Goal: Information Seeking & Learning: Learn about a topic

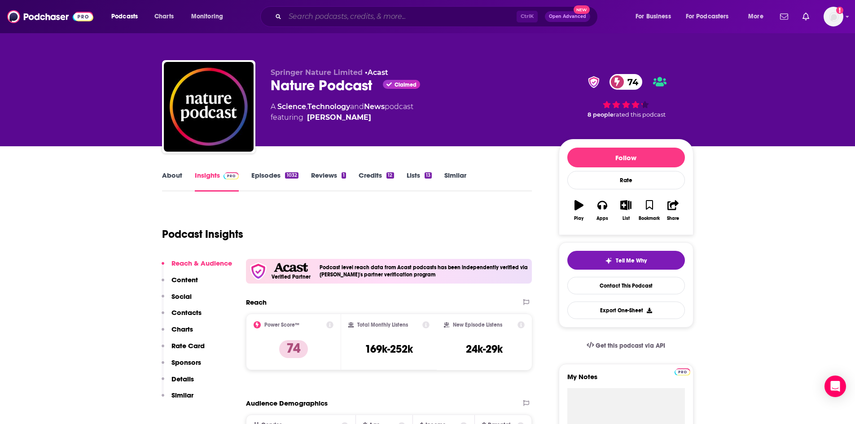
click at [371, 12] on input "Search podcasts, credits, & more..." at bounding box center [401, 16] width 232 height 14
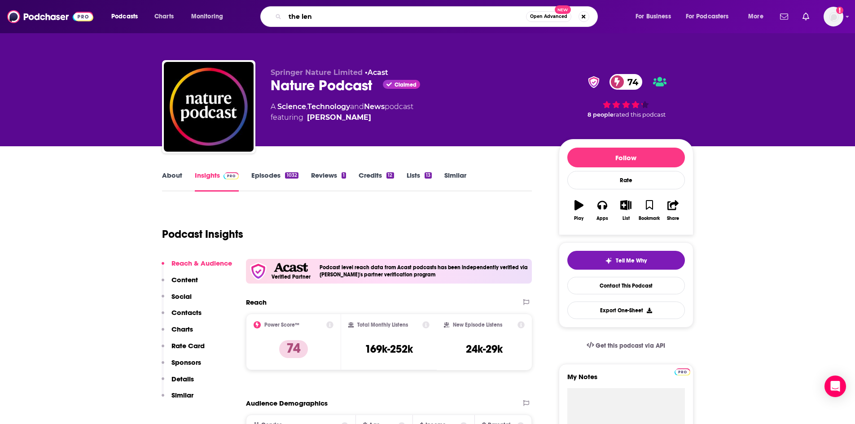
type input "the lens"
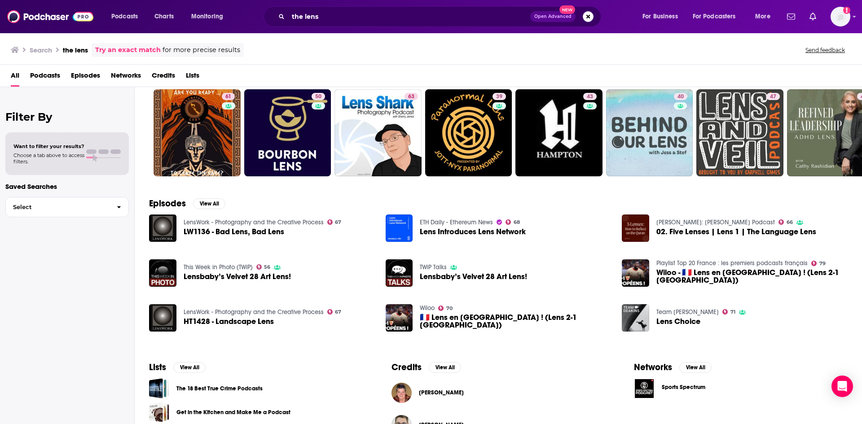
scroll to position [45, 0]
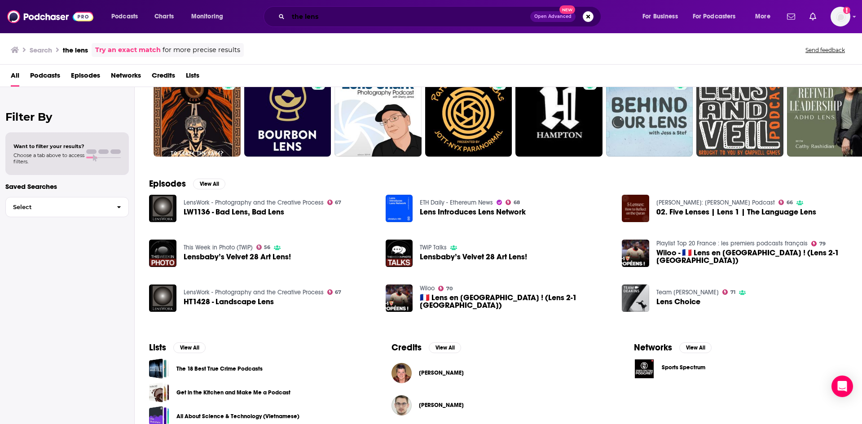
click at [345, 19] on input "the lens" at bounding box center [409, 16] width 242 height 14
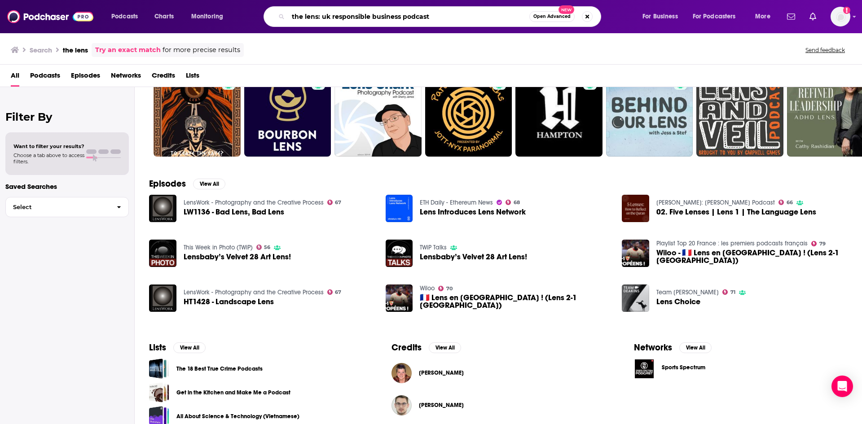
type input "the lens: uk responsible business podcast"
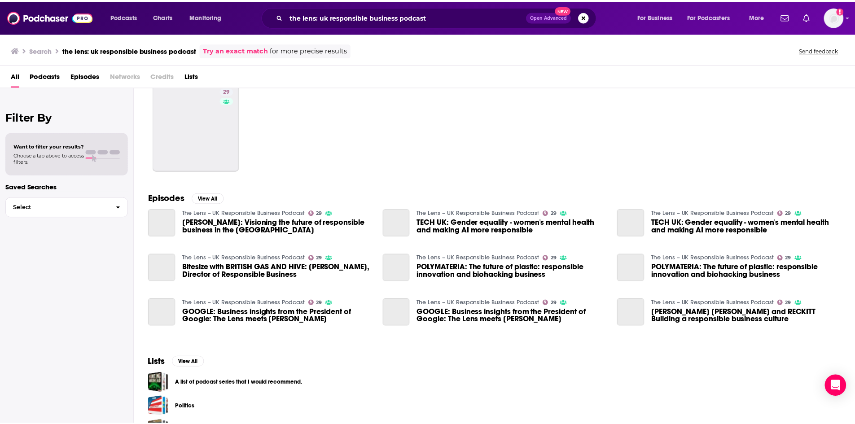
scroll to position [45, 0]
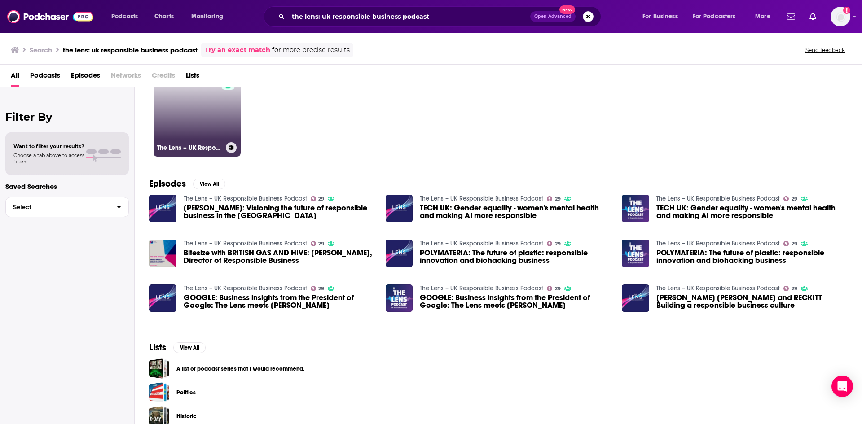
click at [180, 117] on link "29 The Lens – UK Responsible Business Podcast" at bounding box center [196, 113] width 87 height 87
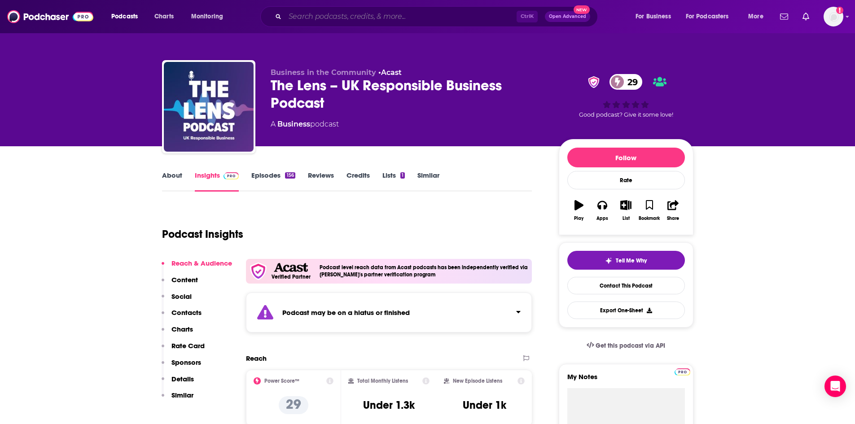
click at [332, 20] on input "Search podcasts, credits, & more..." at bounding box center [401, 16] width 232 height 14
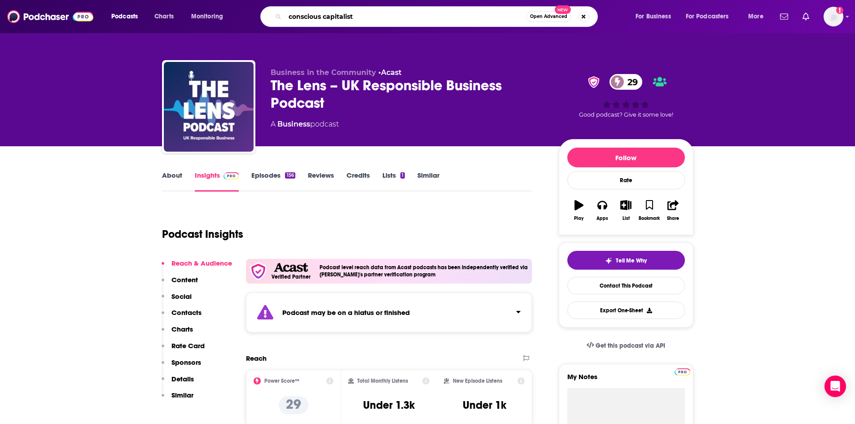
type input "conscious capitalists"
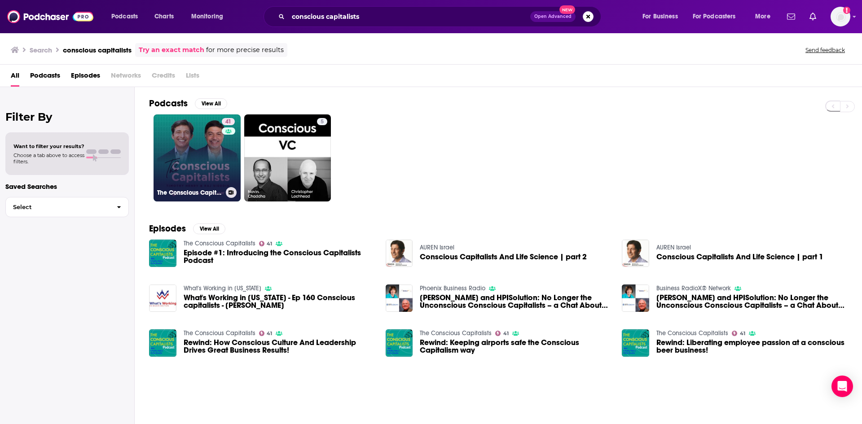
click at [206, 154] on link "41 The Conscious Capitalists" at bounding box center [196, 157] width 87 height 87
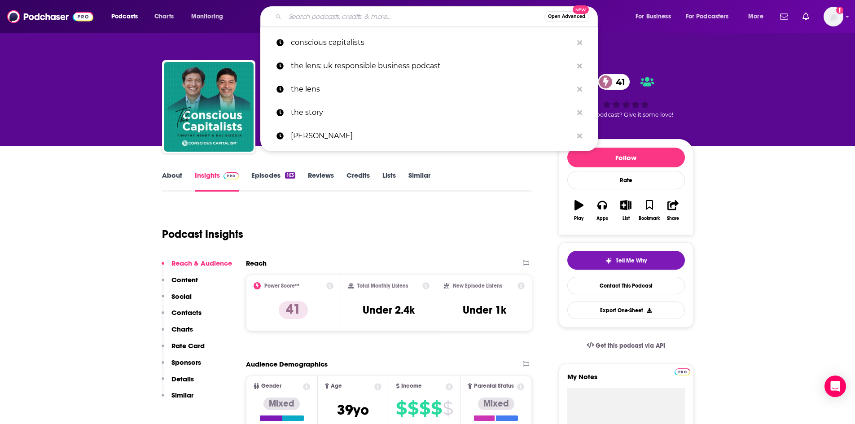
click at [314, 13] on input "Search podcasts, credits, & more..." at bounding box center [414, 16] width 259 height 14
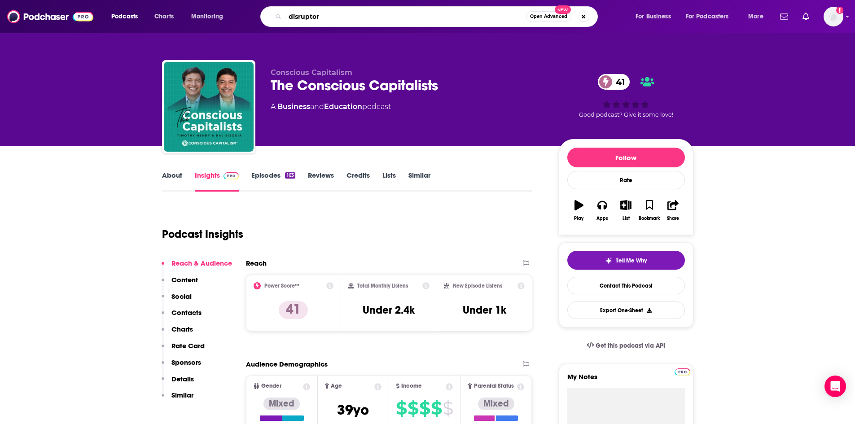
type input "disruptors"
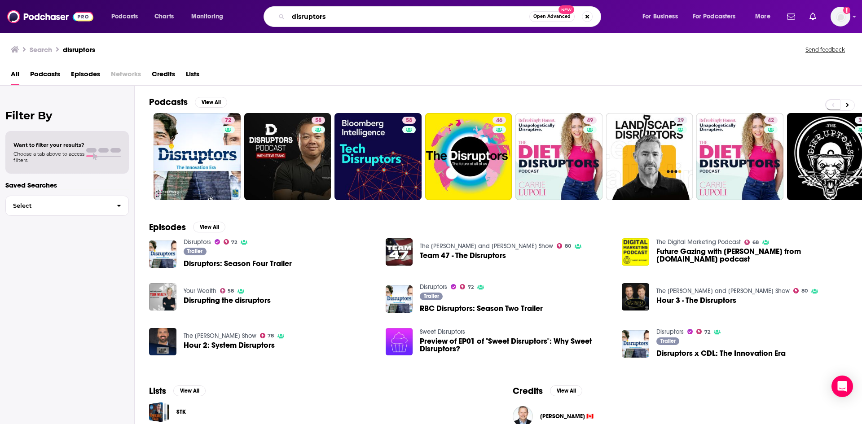
click at [355, 19] on input "disruptors" at bounding box center [408, 16] width 241 height 14
type input "disruptors for good"
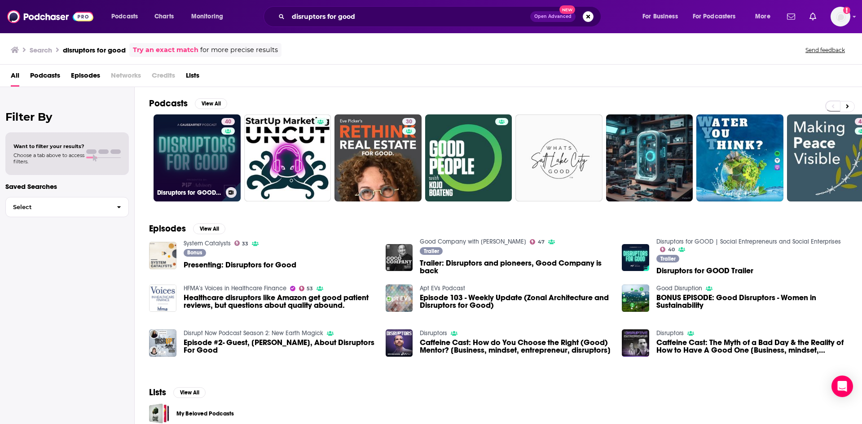
click at [203, 139] on link "40 Disruptors for GOOD | Social Entrepreneurs and Social Enterprises" at bounding box center [196, 157] width 87 height 87
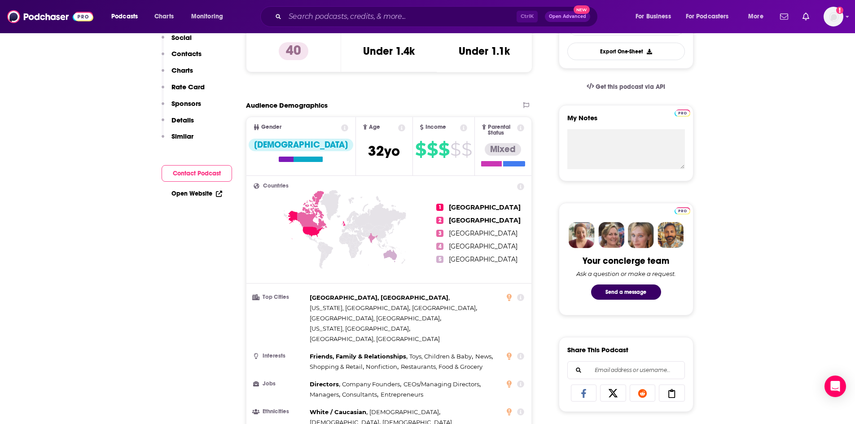
scroll to position [45, 0]
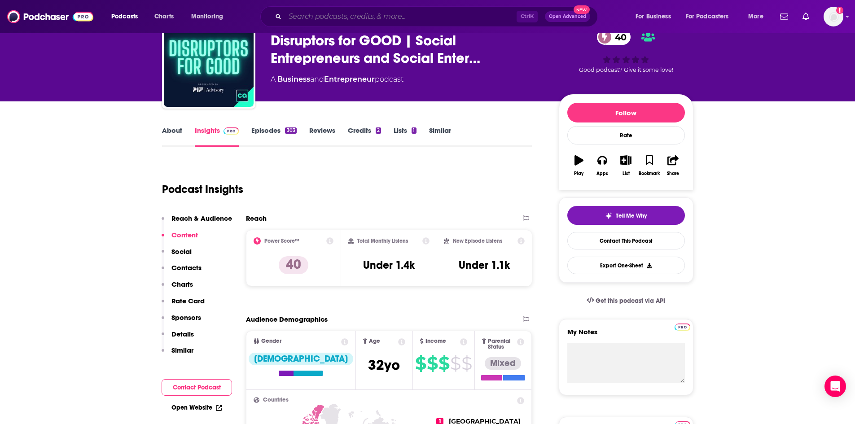
click at [333, 9] on input "Search podcasts, credits, & more..." at bounding box center [401, 16] width 232 height 14
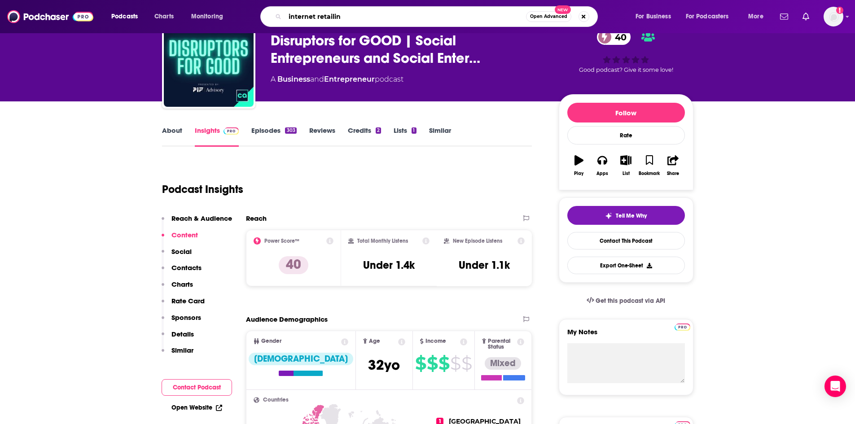
type input "internet retailing"
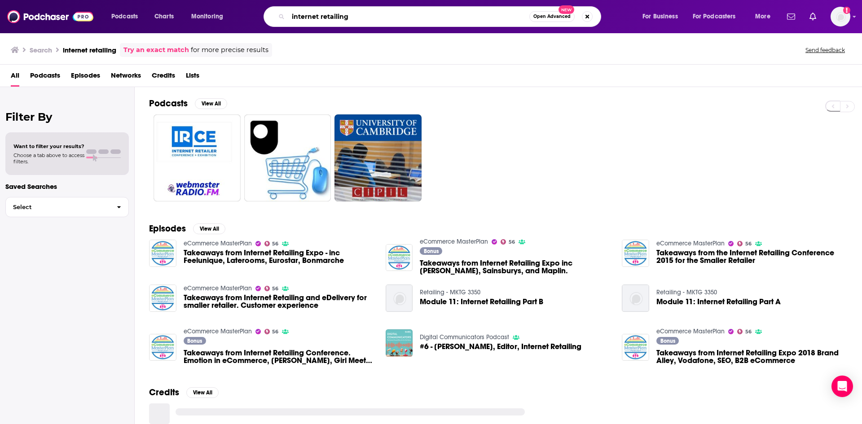
click at [411, 13] on input "internet retailing" at bounding box center [408, 16] width 241 height 14
drag, startPoint x: 411, startPoint y: 13, endPoint x: 213, endPoint y: 30, distance: 198.7
click at [213, 30] on div "Podcasts Charts Monitoring internet retailing Open Advanced New For Business Fo…" at bounding box center [431, 16] width 862 height 33
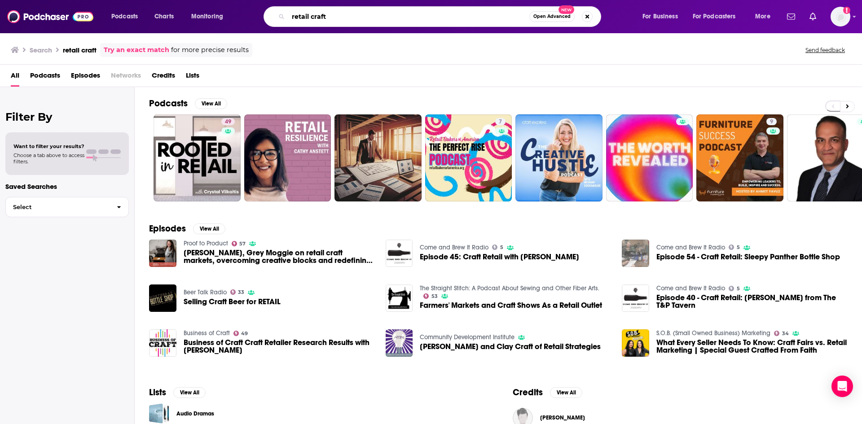
click at [313, 13] on input "retail craft" at bounding box center [408, 16] width 241 height 14
type input "retailcraft"
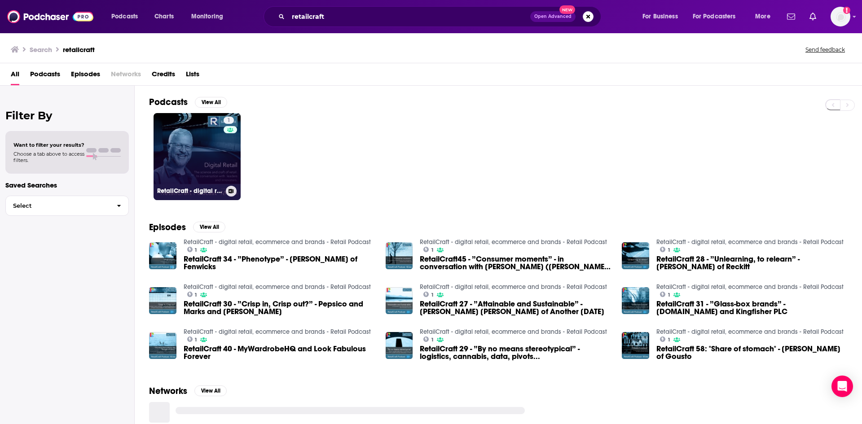
click at [196, 139] on link "1 RetailCraft - digital retail, ecommerce and brands - Retail Podcast" at bounding box center [196, 156] width 87 height 87
